Goal: Task Accomplishment & Management: Use online tool/utility

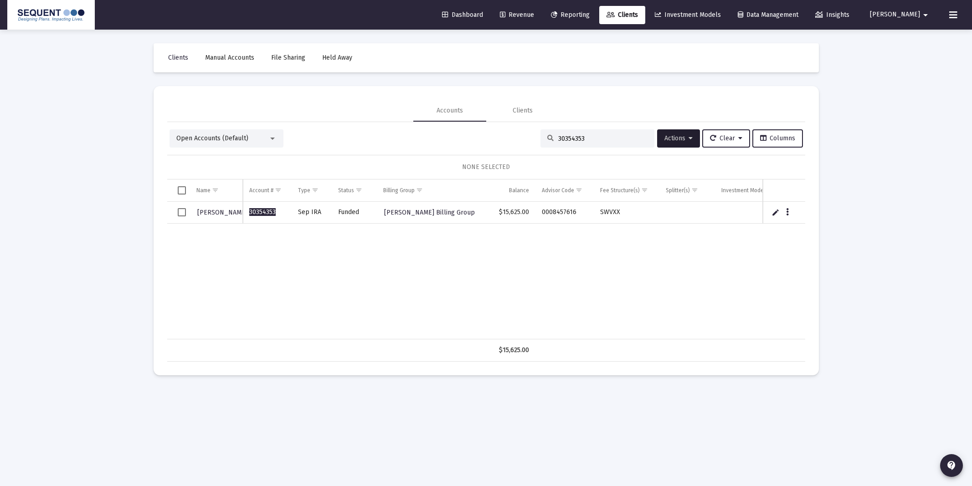
click at [573, 139] on input "30354353" at bounding box center [603, 139] width 89 height 8
click at [573, 138] on input "30354353" at bounding box center [603, 139] width 89 height 8
click at [572, 138] on input "30354353" at bounding box center [603, 139] width 89 height 8
click at [584, 142] on div "30354353" at bounding box center [598, 138] width 114 height 18
click at [584, 142] on input "30354353" at bounding box center [603, 139] width 89 height 8
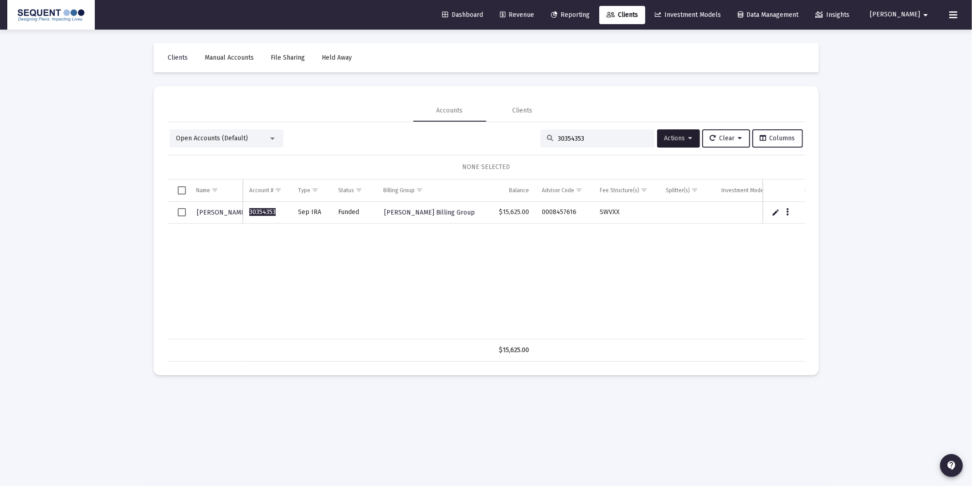
click at [584, 142] on input "30354353" at bounding box center [603, 139] width 89 height 8
type input "3"
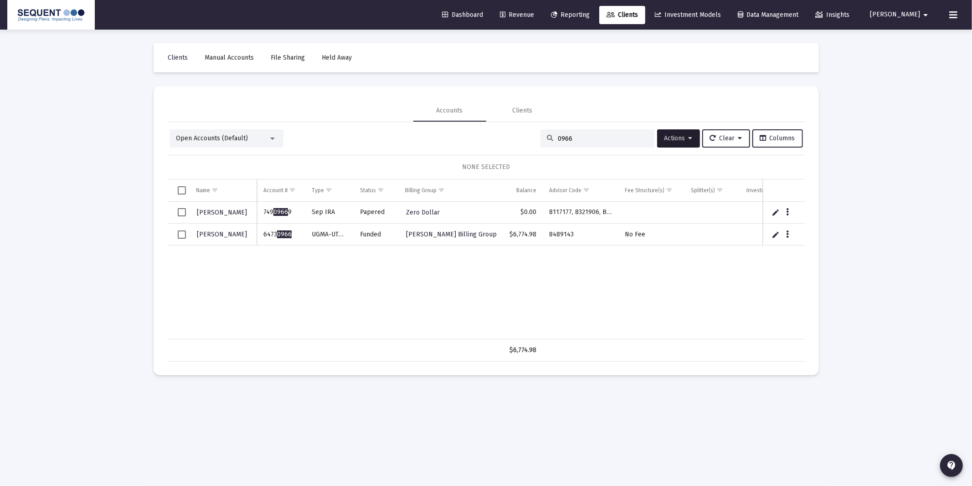
type input "0966"
click at [590, 15] on span "Reporting" at bounding box center [570, 15] width 39 height 8
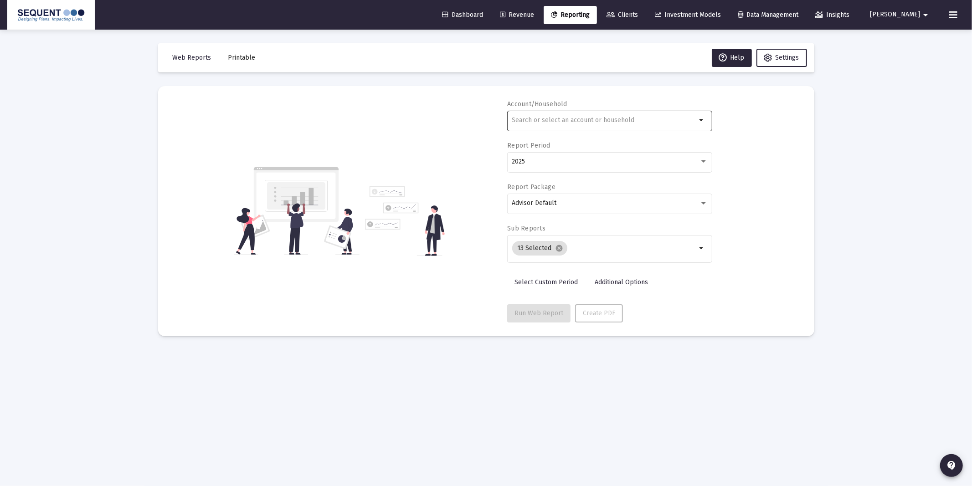
click at [554, 126] on div at bounding box center [604, 120] width 185 height 22
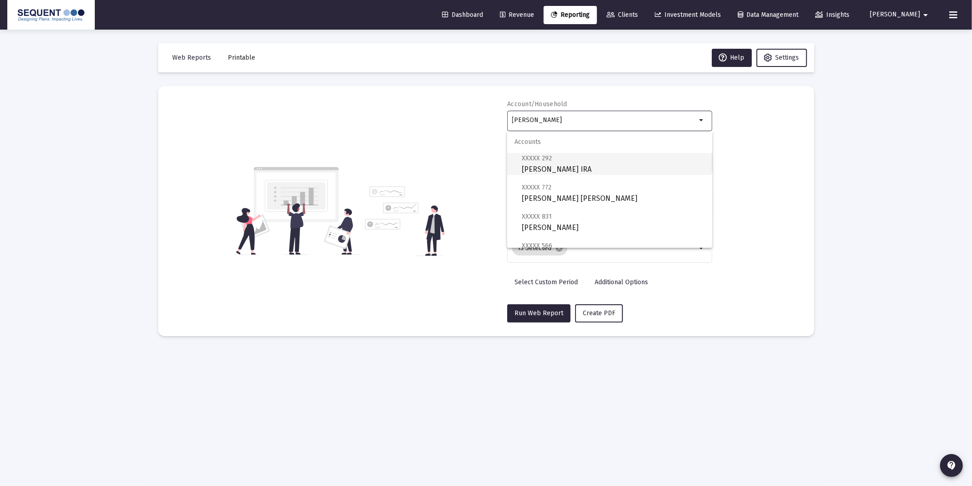
click at [546, 169] on span "XXXXX 292 [PERSON_NAME] IRA" at bounding box center [613, 164] width 183 height 22
type input "[PERSON_NAME] IRA"
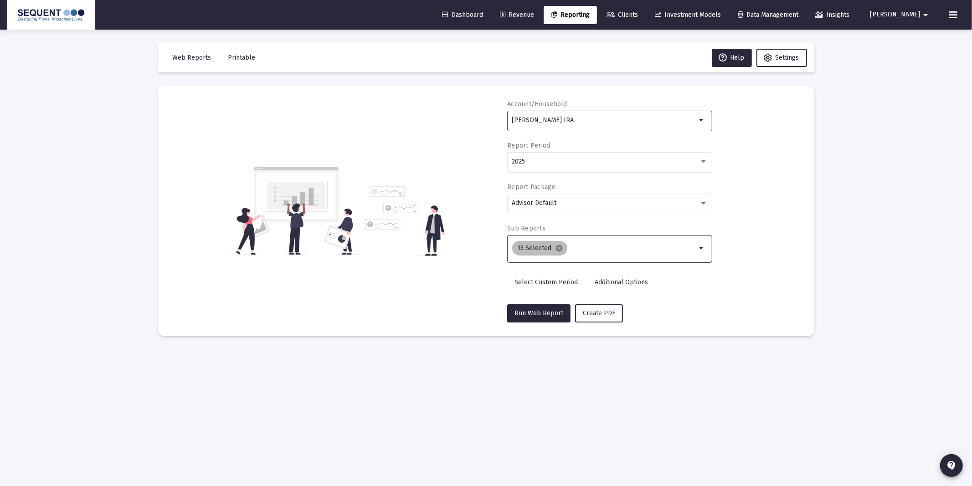
click at [585, 253] on div "13 Selected cancel" at bounding box center [605, 248] width 188 height 18
click at [557, 200] on div "Advisor Default" at bounding box center [605, 203] width 187 height 7
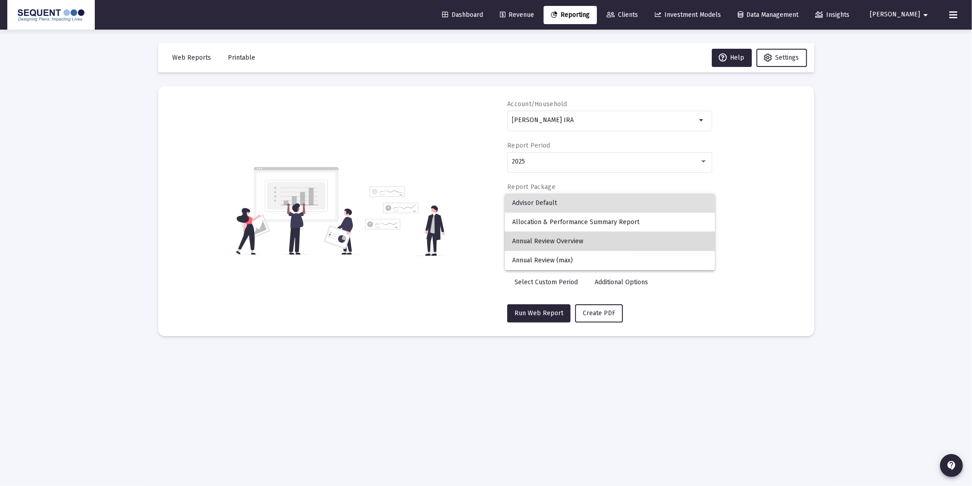
drag, startPoint x: 560, startPoint y: 238, endPoint x: 563, endPoint y: 245, distance: 8.0
click at [560, 238] on span "Annual Review Overview" at bounding box center [610, 241] width 196 height 19
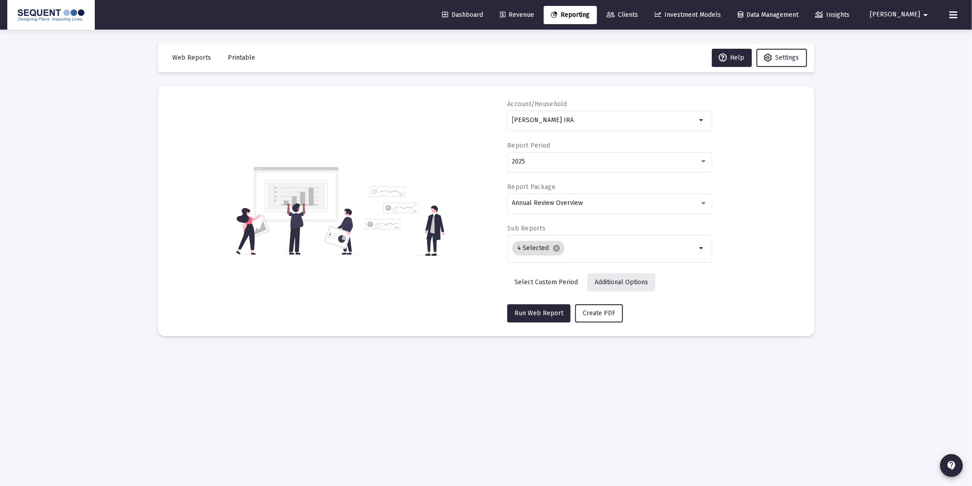
click at [604, 284] on span "Additional Options" at bounding box center [621, 283] width 53 height 8
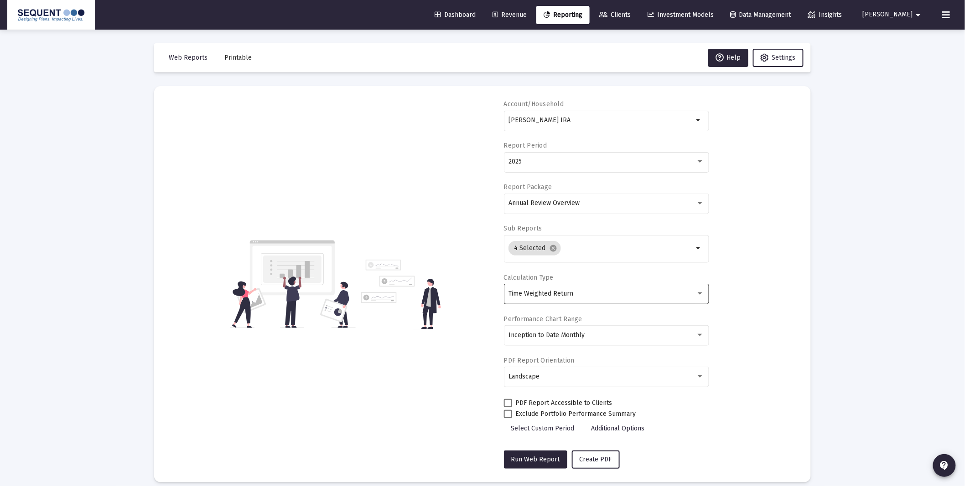
click at [588, 299] on div "Time Weighted Return" at bounding box center [606, 294] width 196 height 22
click at [696, 303] on span "Time Weighted Return" at bounding box center [606, 293] width 196 height 19
click at [763, 315] on div "Account/Household [PERSON_NAME] IRA arrow_drop_down Report Period 2025 Report P…" at bounding box center [482, 284] width 629 height 369
